Goal: Find specific page/section: Find specific page/section

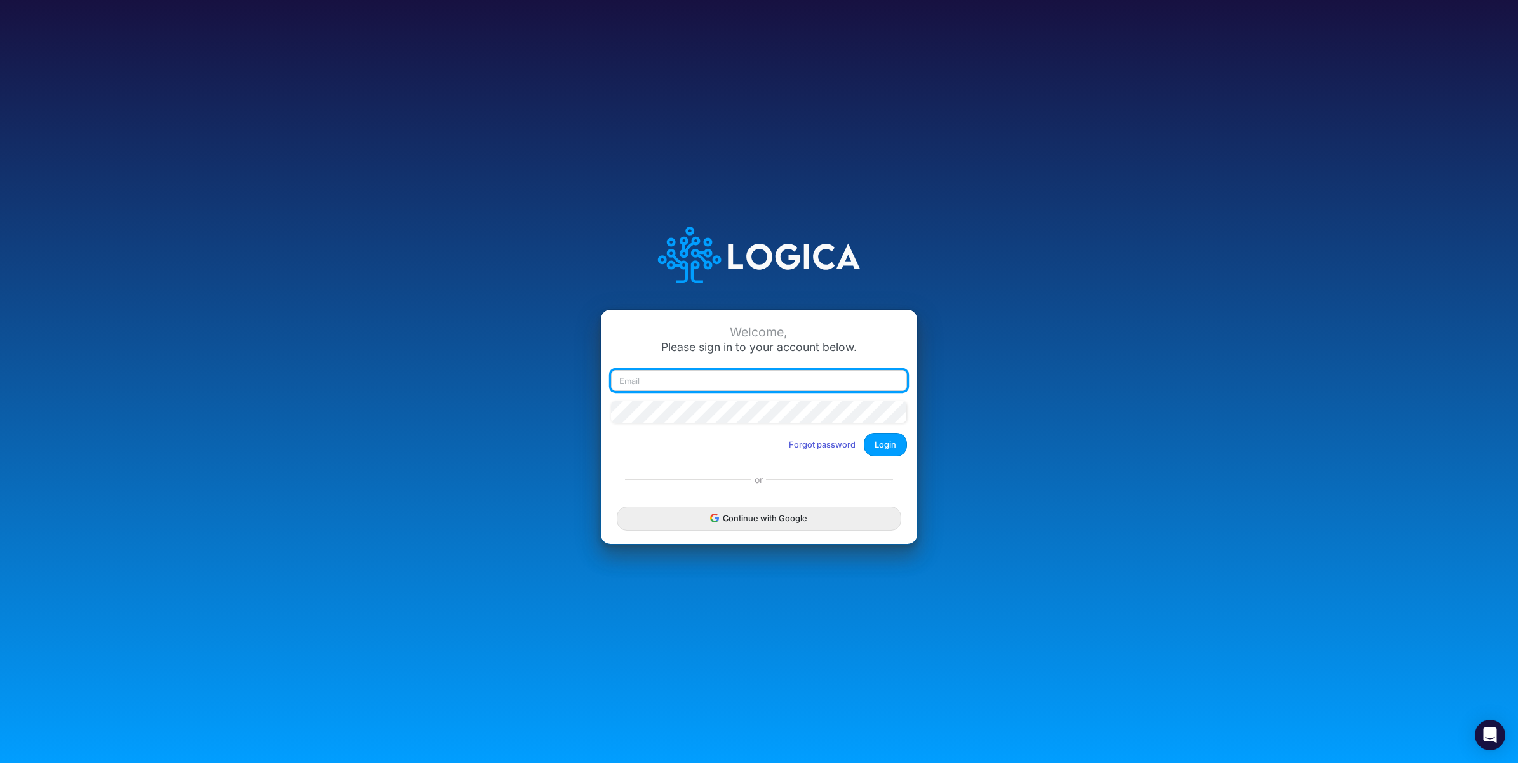
click at [664, 387] on input "email" at bounding box center [759, 381] width 296 height 22
paste input "[PERSON_NAME][EMAIL_ADDRESS][PERSON_NAME][DOMAIN_NAME]"
type input "[PERSON_NAME][EMAIL_ADDRESS][PERSON_NAME][DOMAIN_NAME]"
click at [886, 445] on button "Login" at bounding box center [885, 444] width 43 height 23
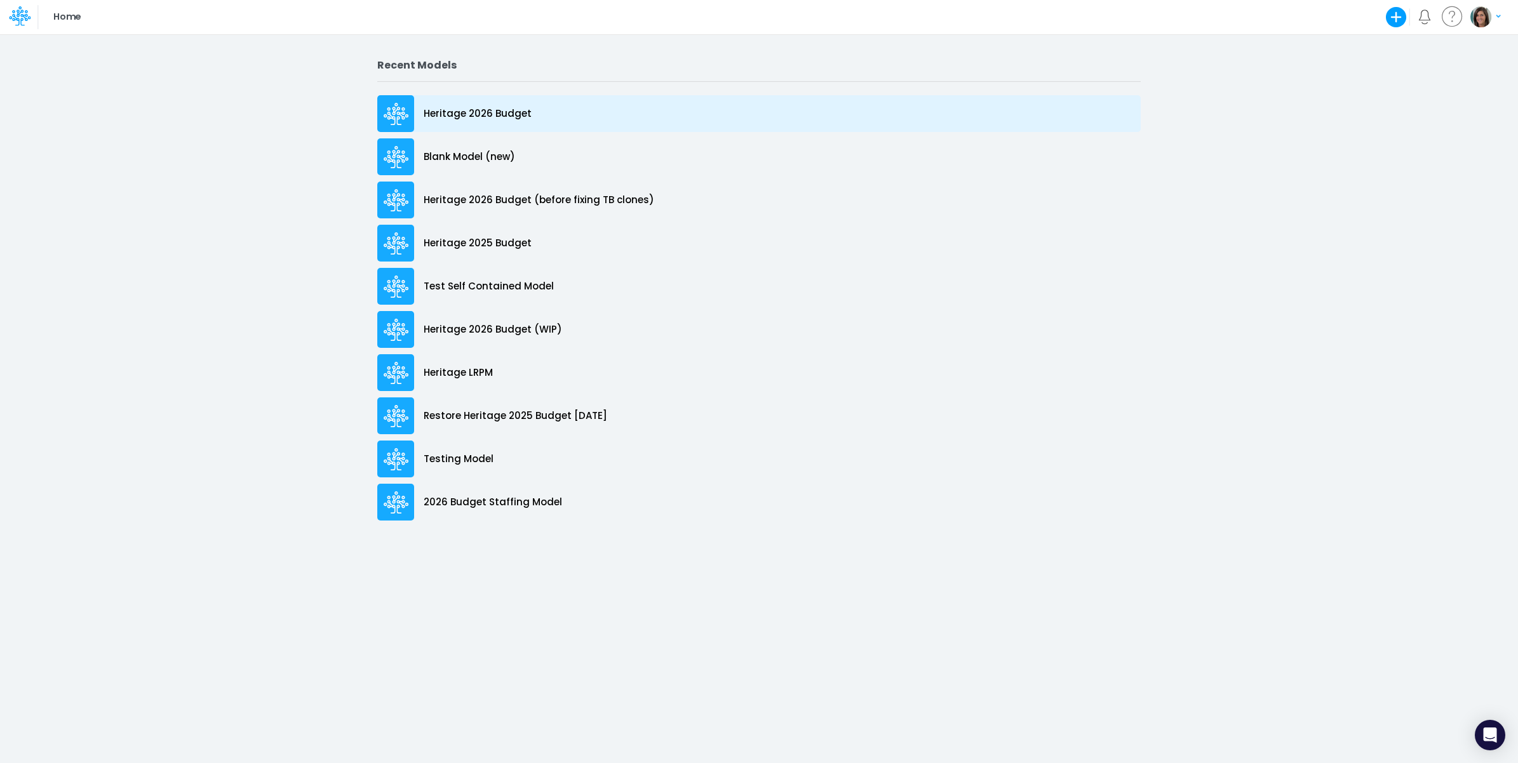
click at [563, 112] on div "Heritage 2026 Budget" at bounding box center [758, 113] width 763 height 37
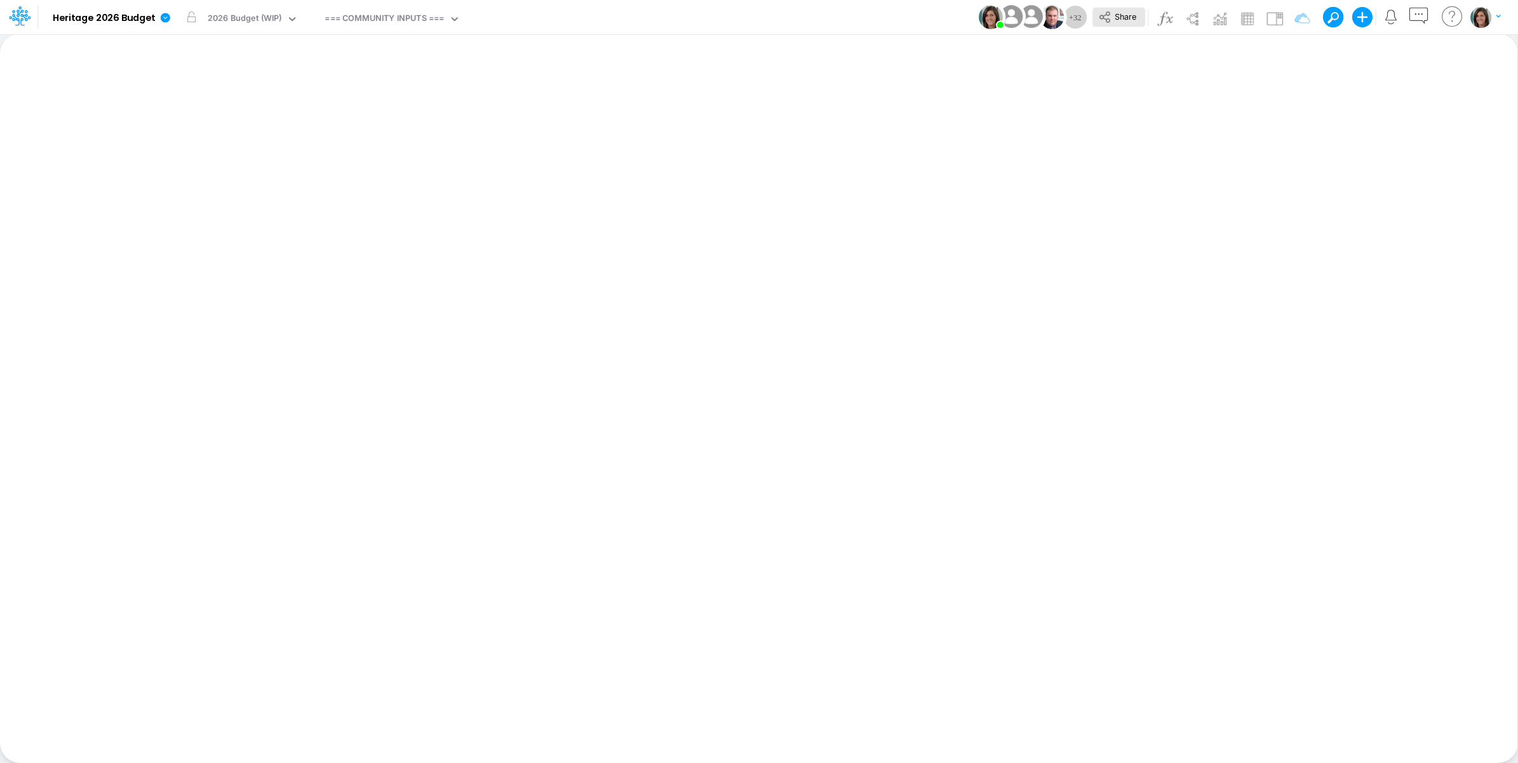
click at [1108, 11] on icon at bounding box center [1105, 17] width 14 height 14
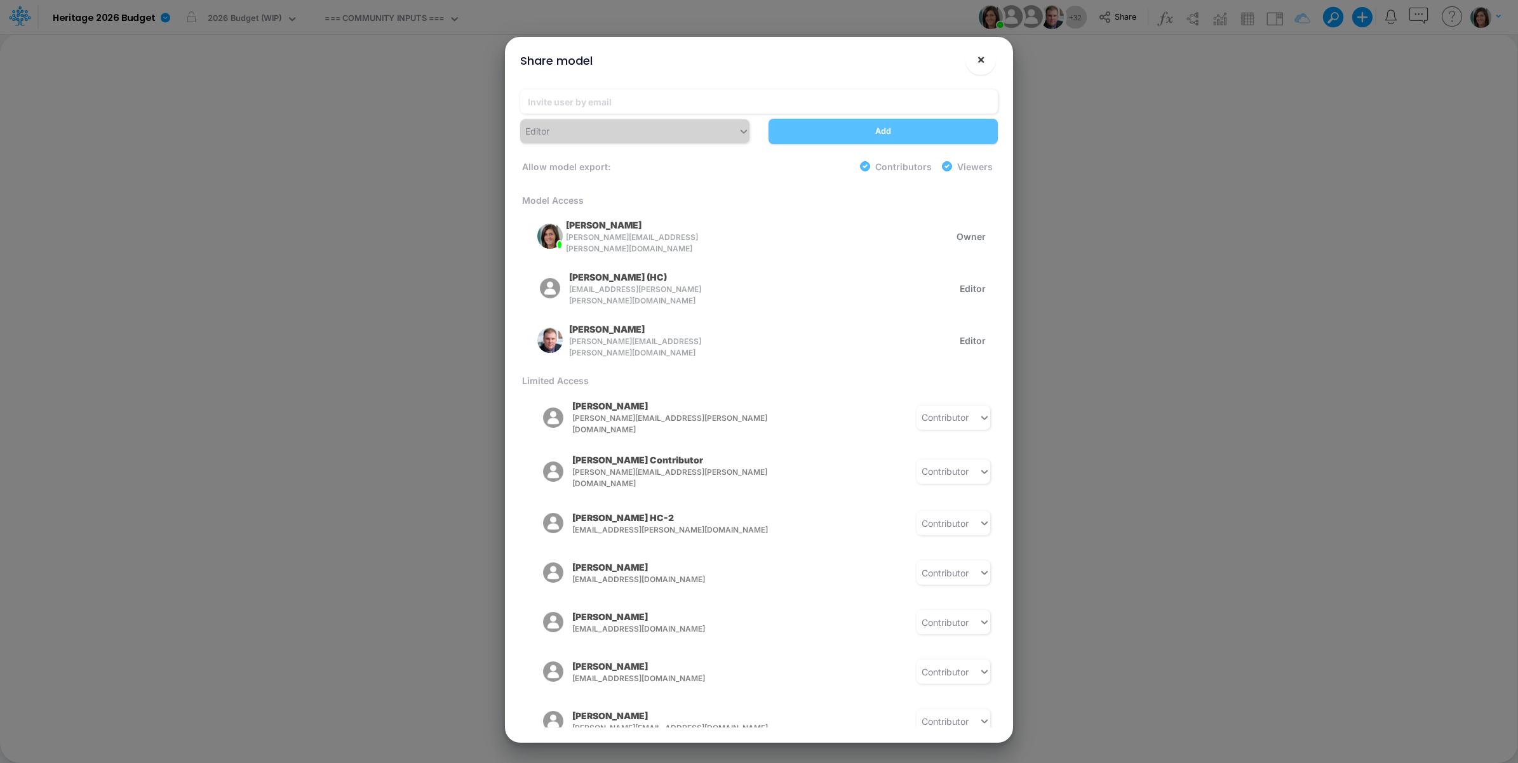
click at [969, 67] on button "×" at bounding box center [980, 59] width 30 height 30
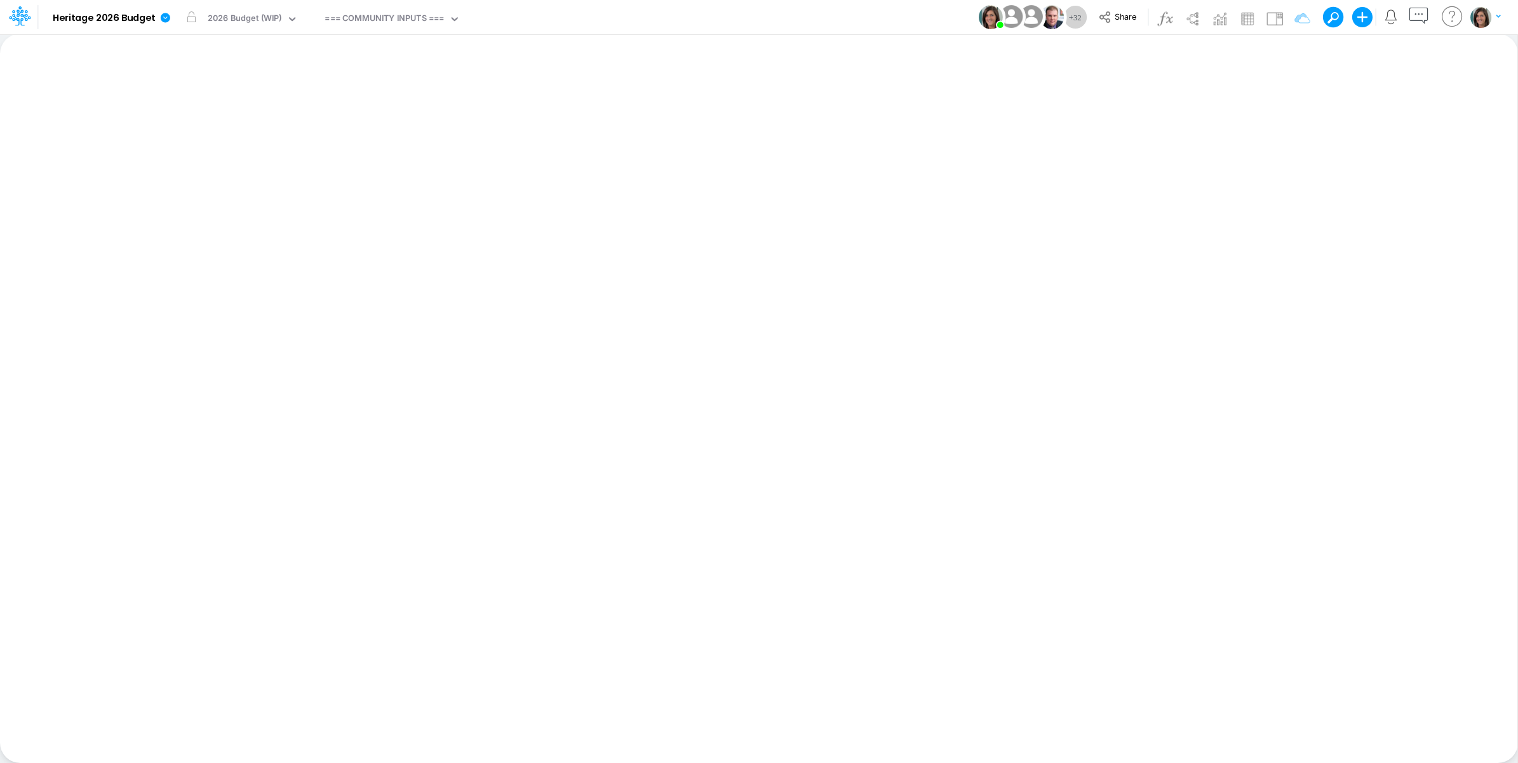
drag, startPoint x: 162, startPoint y: 21, endPoint x: 185, endPoint y: 81, distance: 64.5
click at [167, 20] on icon at bounding box center [166, 18] width 10 height 10
click at [200, 125] on button "View model info" at bounding box center [229, 132] width 136 height 20
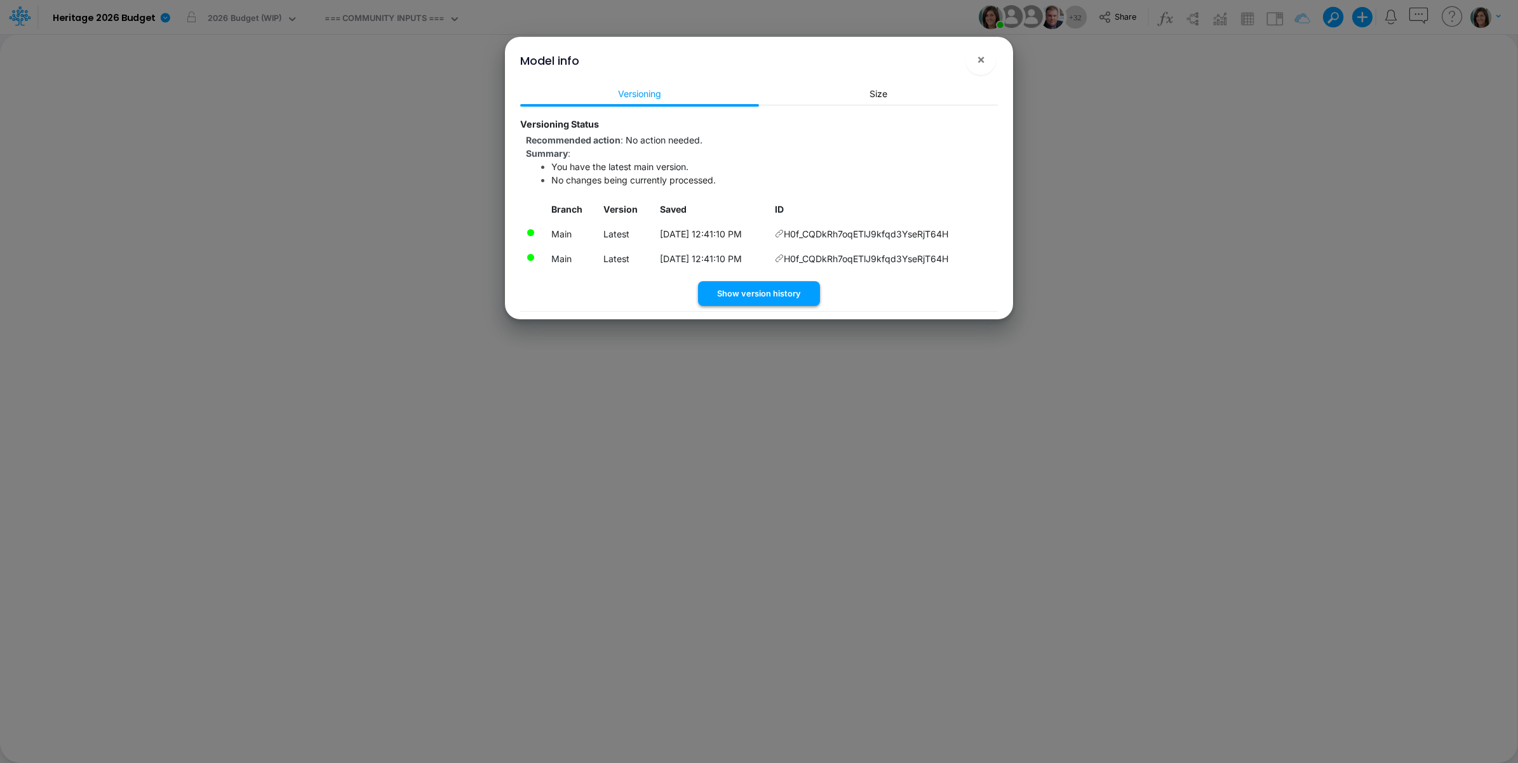
click at [784, 293] on button "Show version history" at bounding box center [759, 293] width 122 height 25
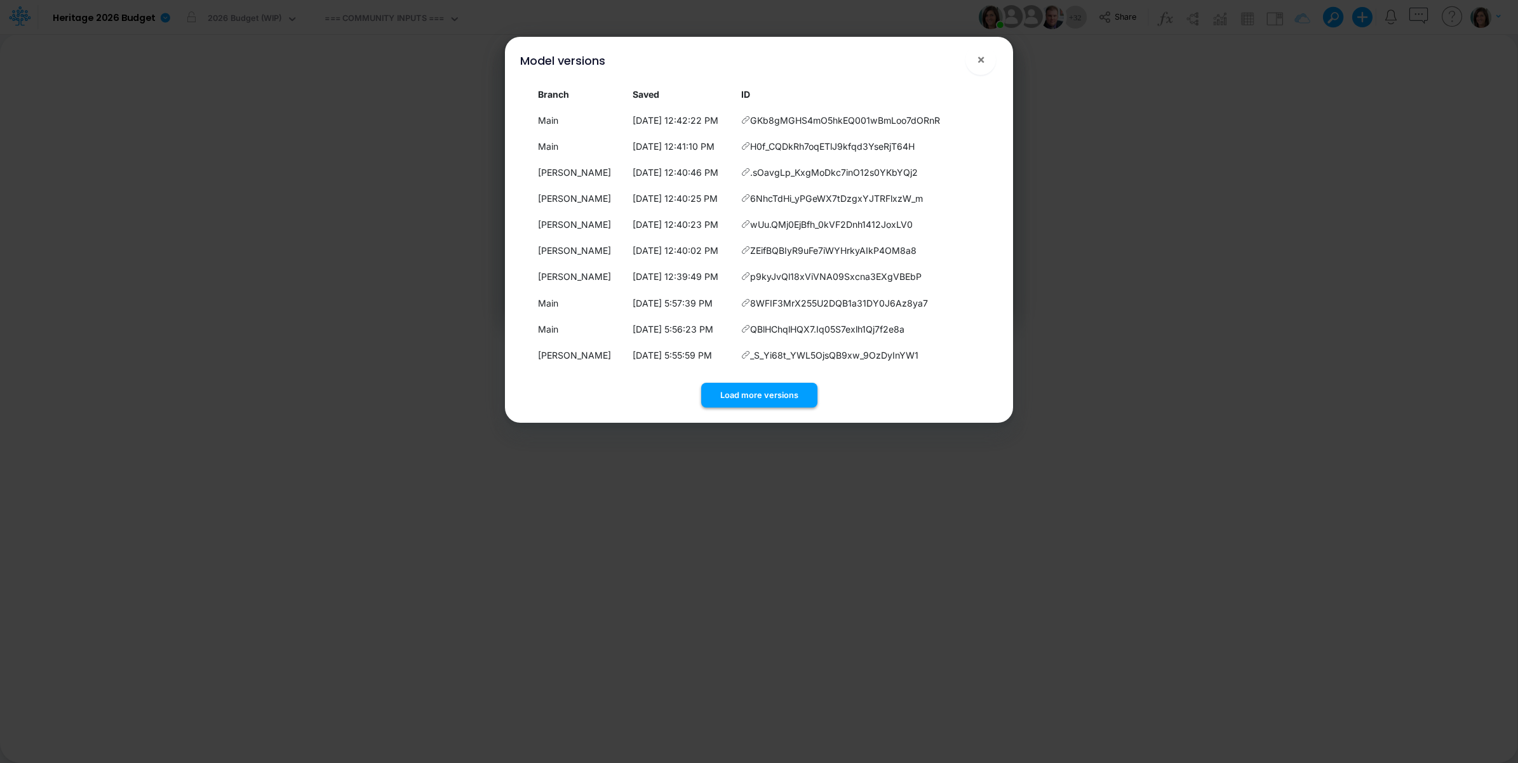
click at [794, 389] on button "Load more versions" at bounding box center [759, 395] width 116 height 25
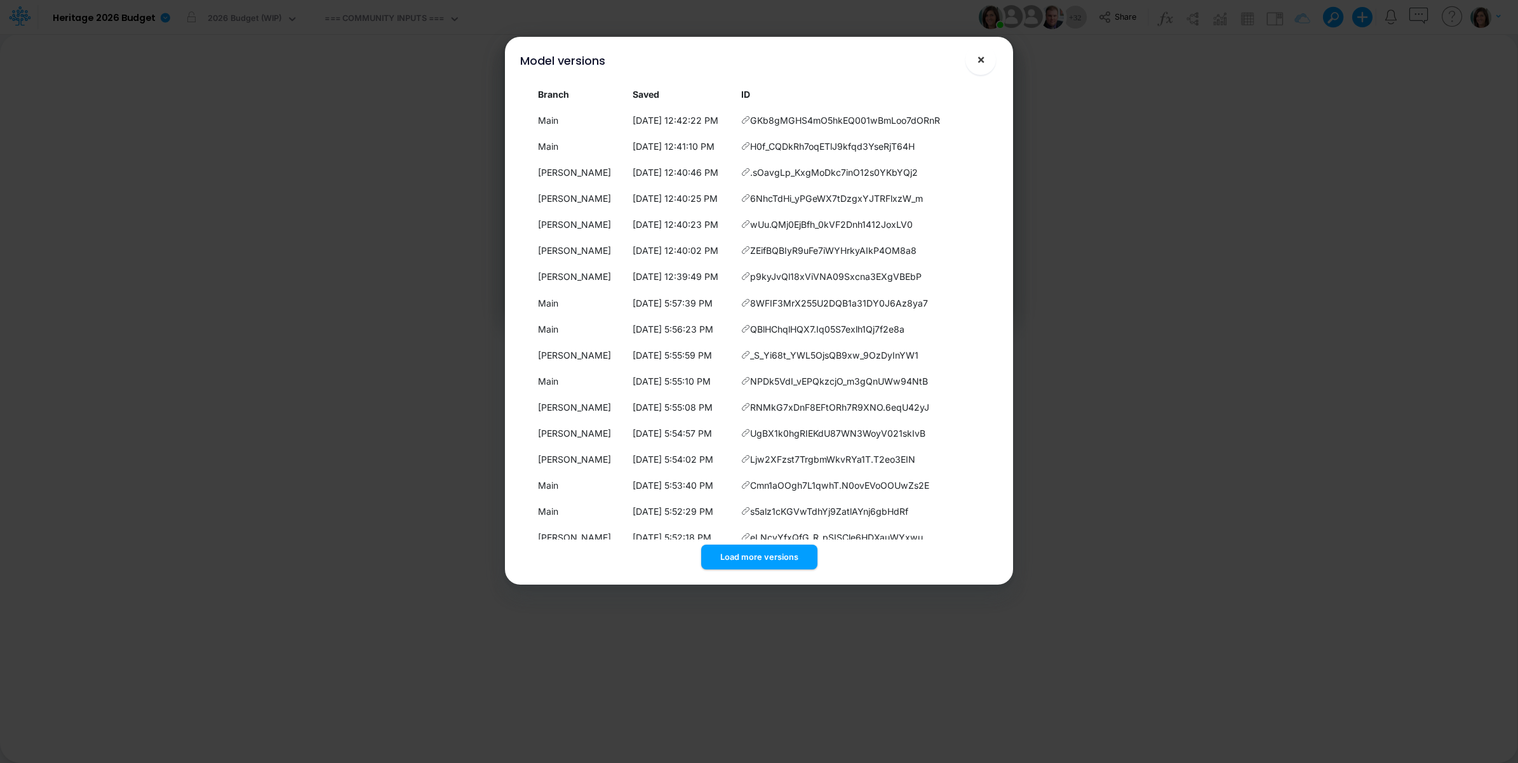
click at [981, 59] on span "×" at bounding box center [981, 58] width 8 height 15
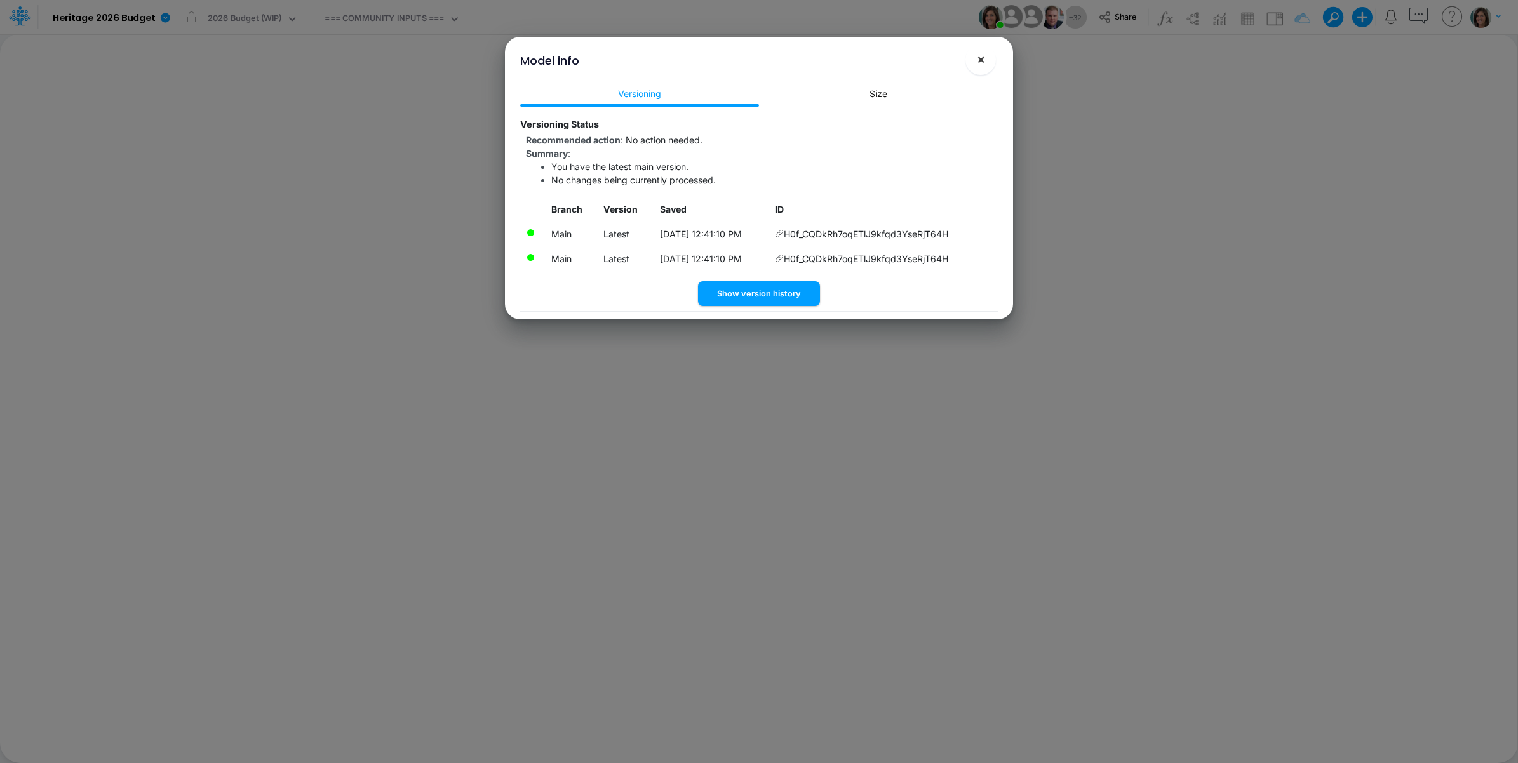
click at [989, 70] on button "×" at bounding box center [980, 59] width 30 height 30
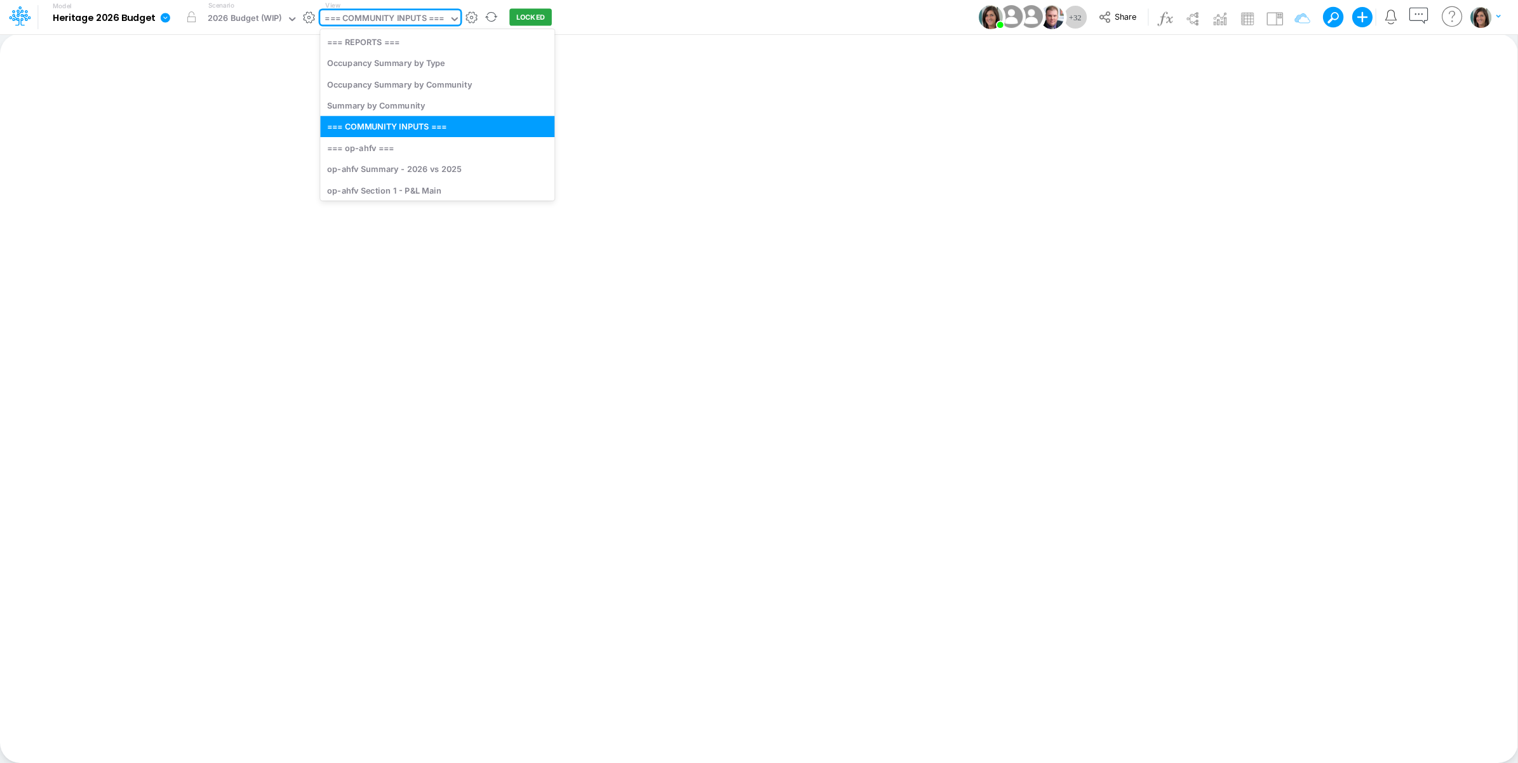
click at [381, 27] on div "=== COMMUNITY INPUTS ===" at bounding box center [384, 19] width 119 height 15
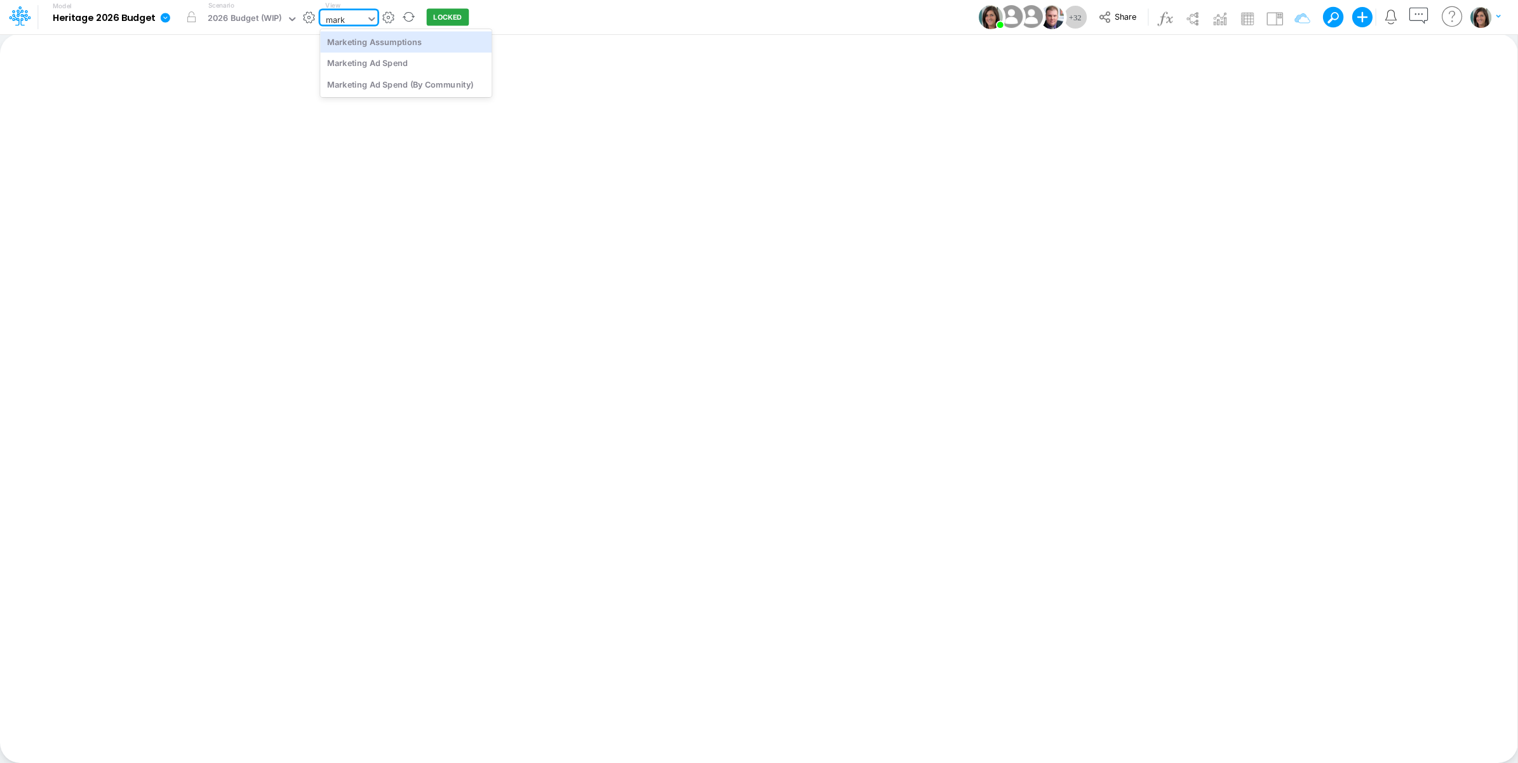
type input "marke"
click at [424, 46] on div "Marketing Assumptions" at bounding box center [405, 41] width 171 height 21
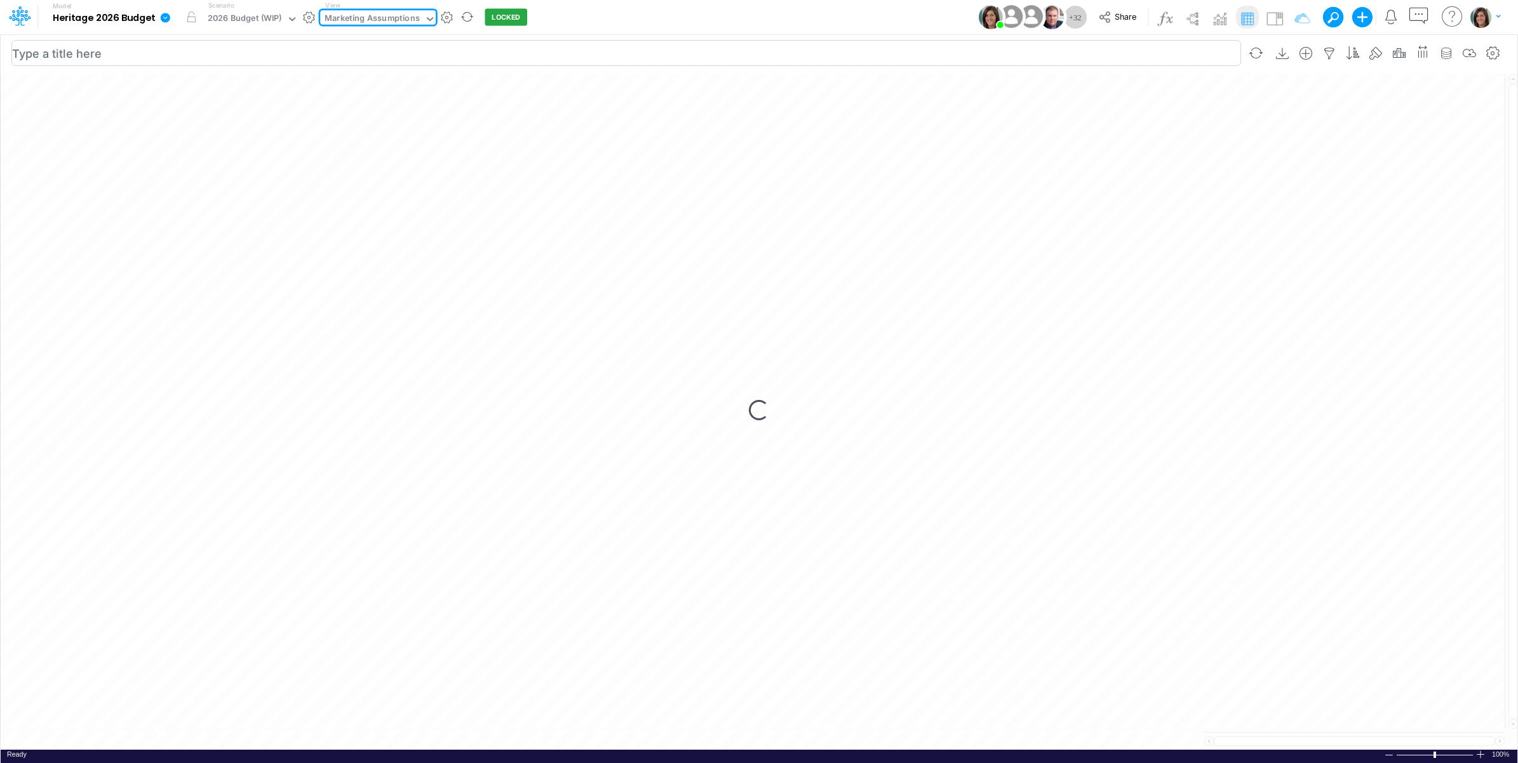
click at [721, 13] on div "Model Heritage 2026 Budget Edit model settings Duplicate Import QuickBooks Quic…" at bounding box center [759, 17] width 1366 height 34
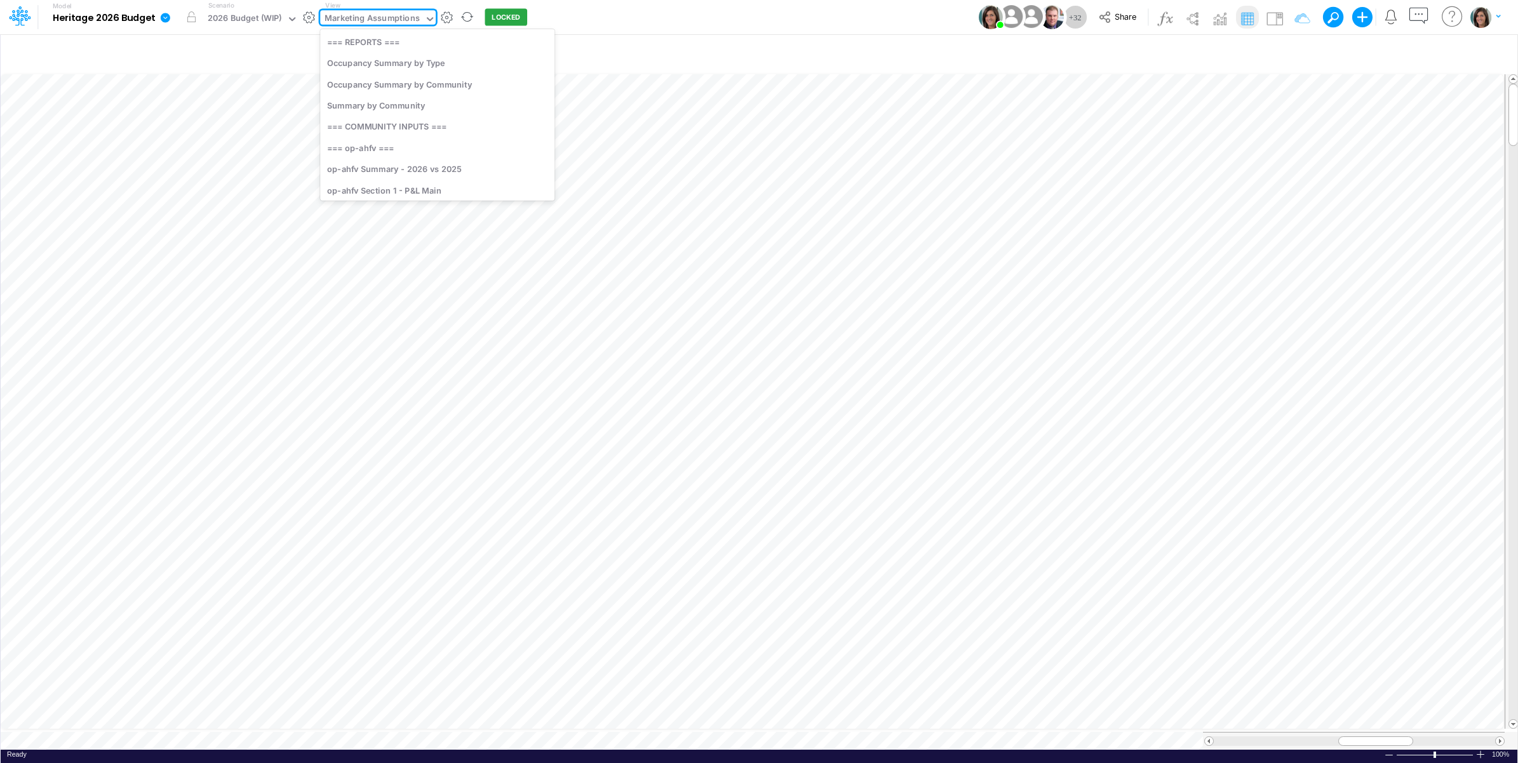
click at [394, 21] on div "Marketing Assumptions" at bounding box center [372, 19] width 95 height 15
type input "marketin"
click at [445, 62] on div "Marketing Ad Spend" at bounding box center [405, 63] width 171 height 21
click at [854, 17] on div "Model Heritage 2026 Budget Edit model settings Duplicate Import QuickBooks Quic…" at bounding box center [759, 17] width 1366 height 34
click at [1269, 18] on img at bounding box center [1274, 18] width 20 height 20
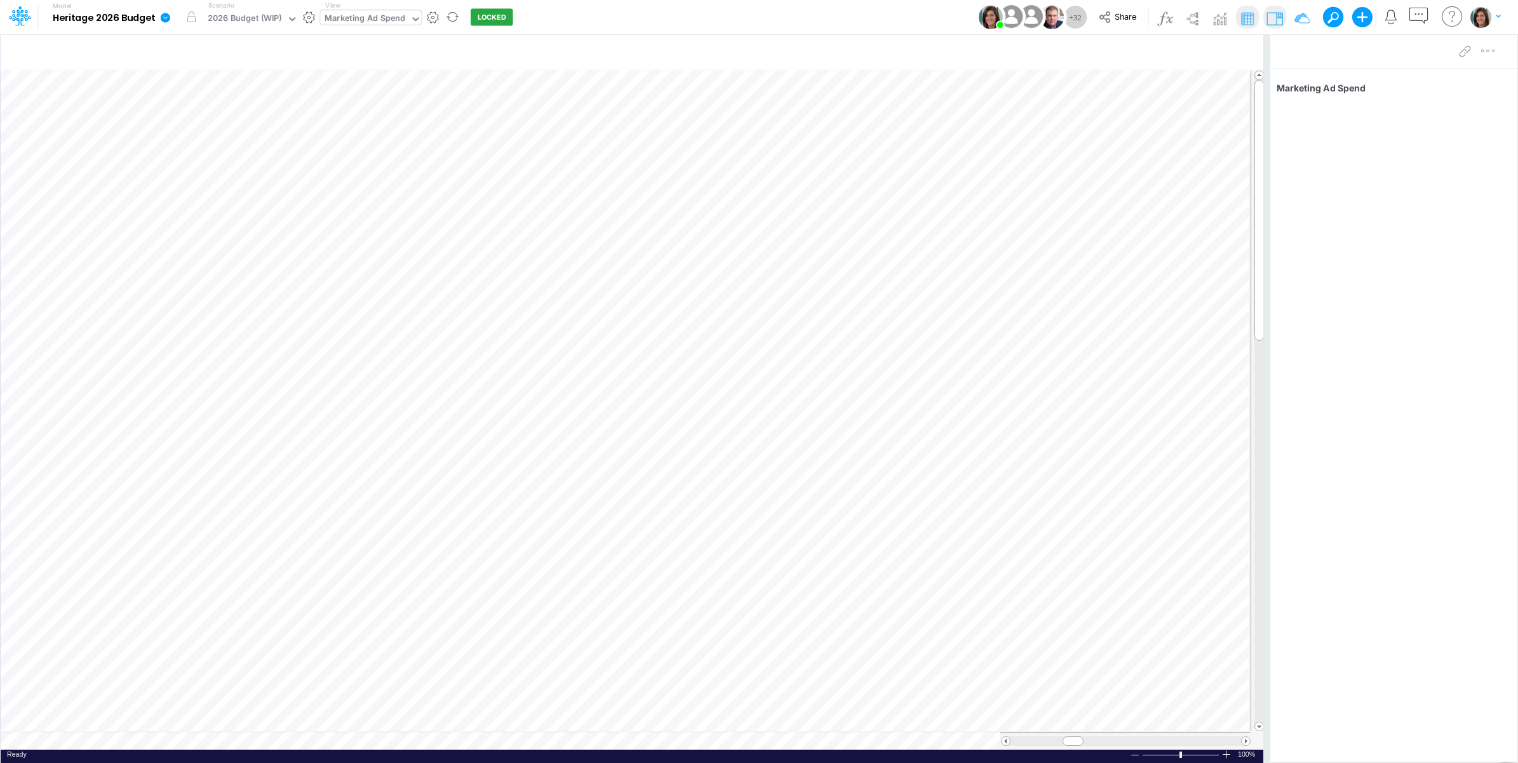
scroll to position [0, 1]
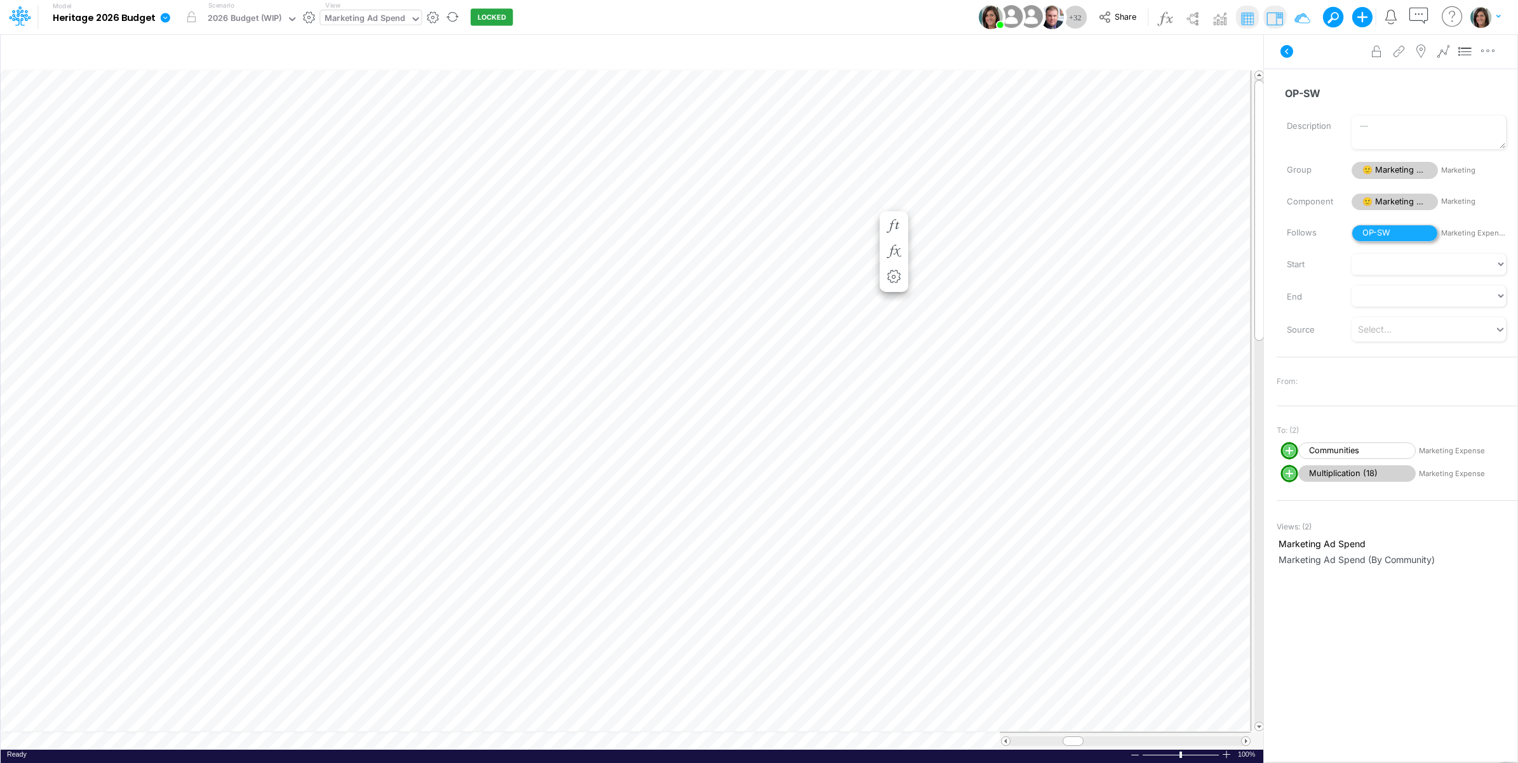
click at [1395, 237] on span "OP-SW" at bounding box center [1394, 233] width 86 height 17
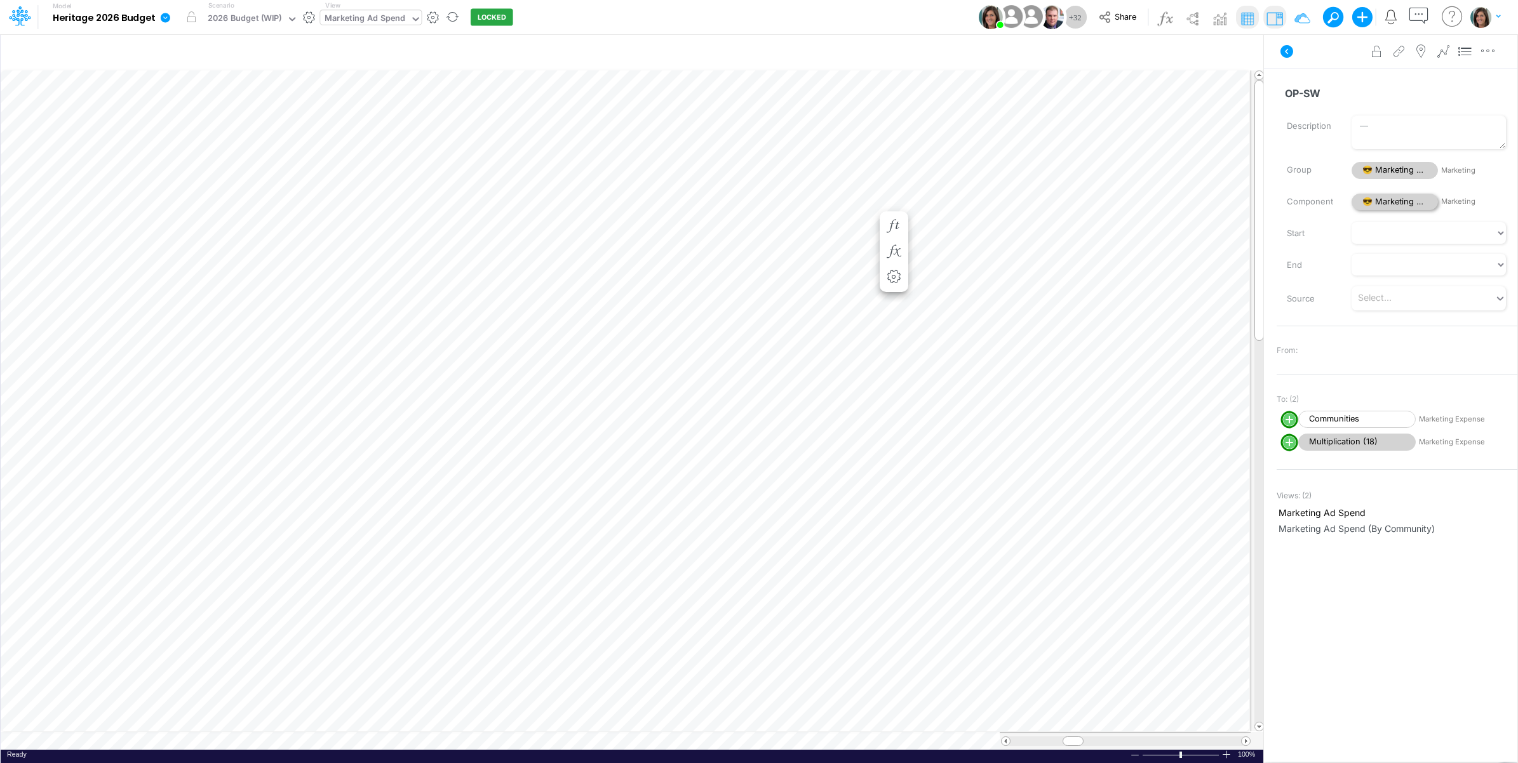
click at [1393, 202] on span "😎 Marketing Expense" at bounding box center [1394, 202] width 86 height 17
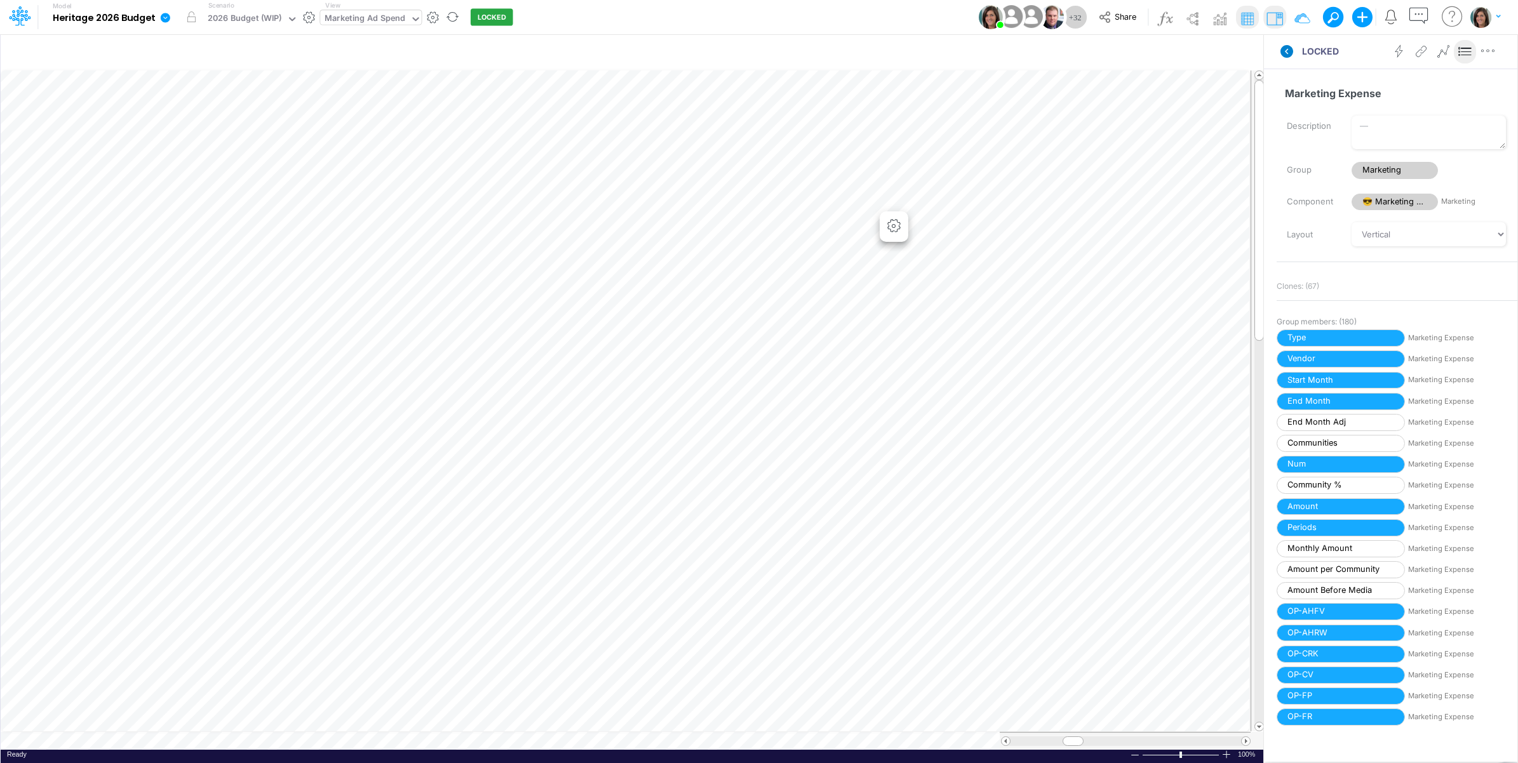
click at [1290, 54] on icon at bounding box center [1286, 51] width 13 height 13
